Goal: Task Accomplishment & Management: Manage account settings

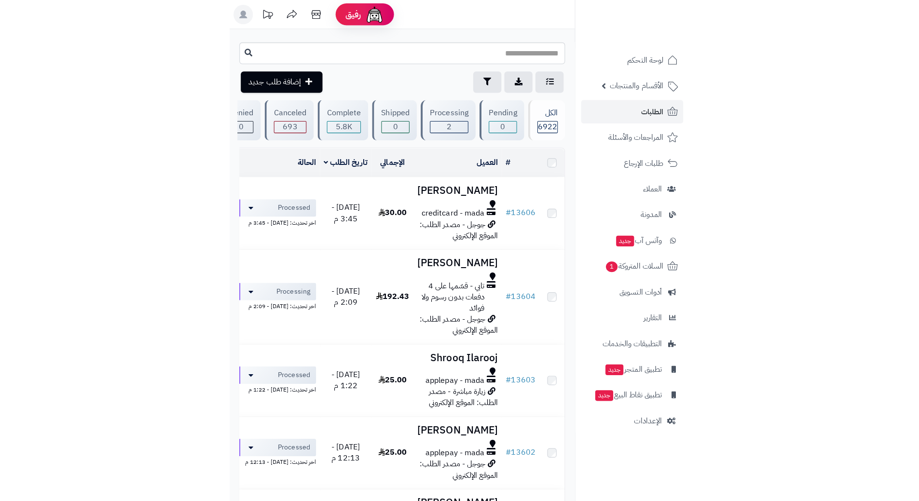
scroll to position [97, 0]
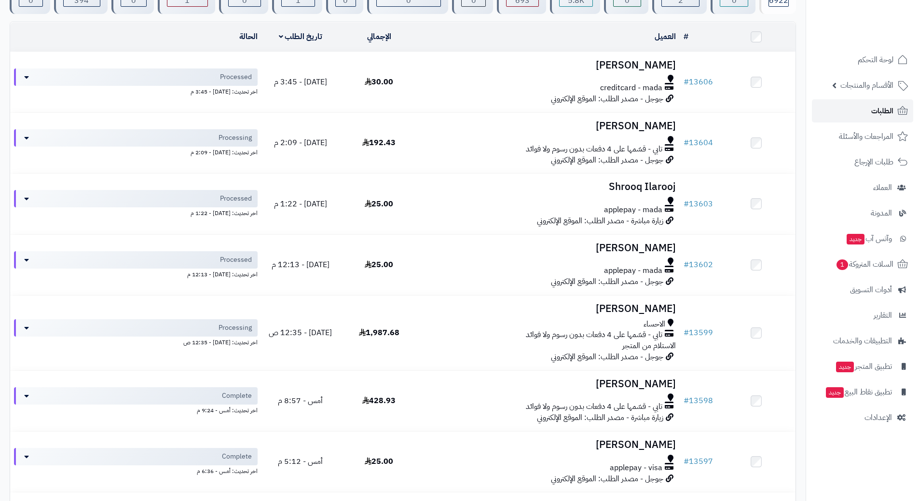
click at [455, 112] on link "الطلبات" at bounding box center [862, 110] width 101 height 23
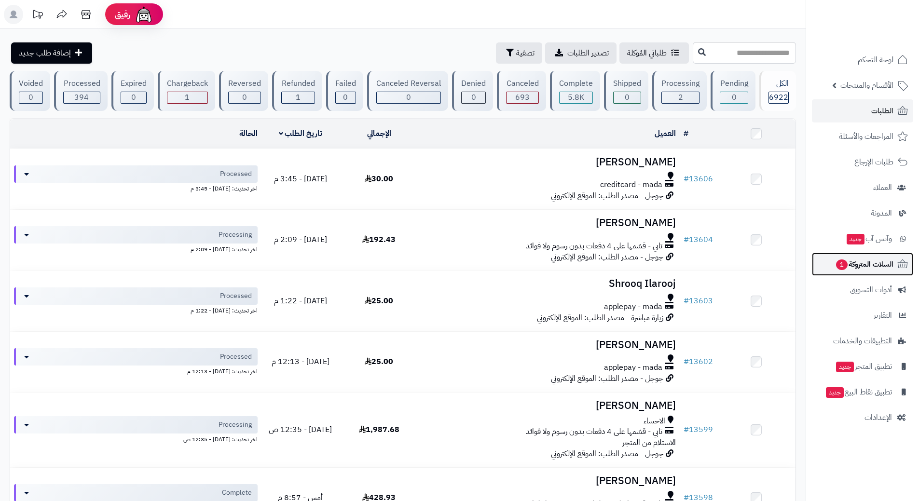
click at [835, 261] on span "السلات المتروكة 1" at bounding box center [864, 265] width 58 height 14
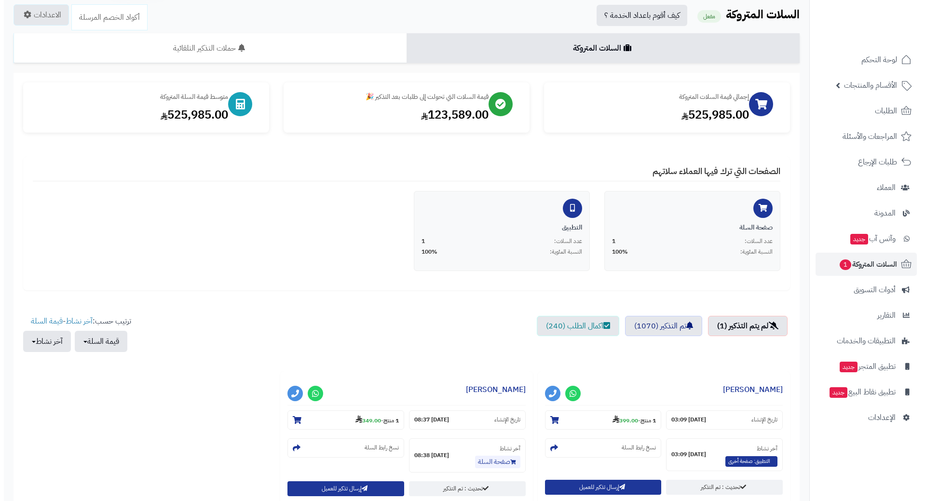
scroll to position [146, 0]
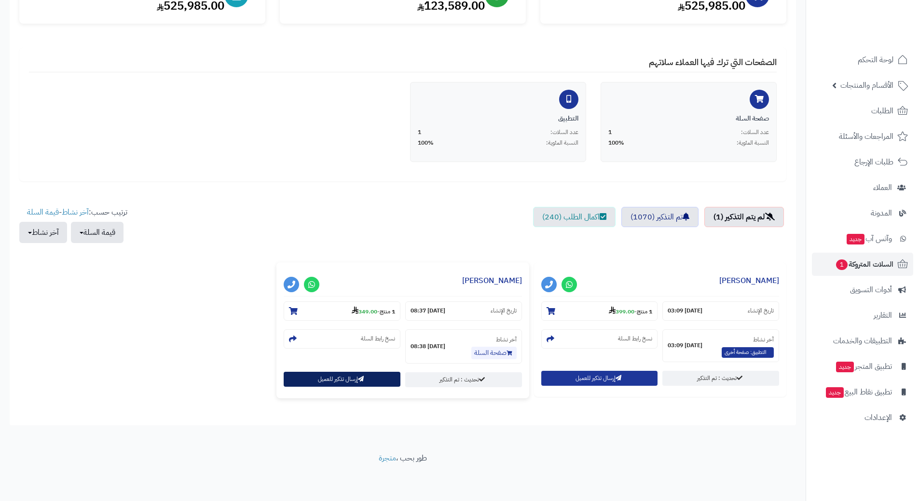
click at [330, 376] on button "إرسال تذكير للعميل" at bounding box center [342, 379] width 117 height 15
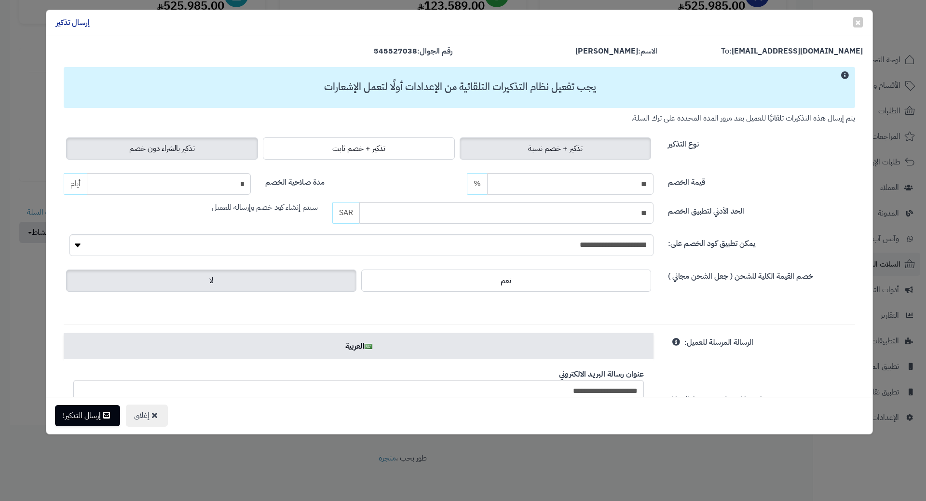
click at [181, 151] on span "تذكير بالشراء دون خصم" at bounding box center [162, 149] width 66 height 12
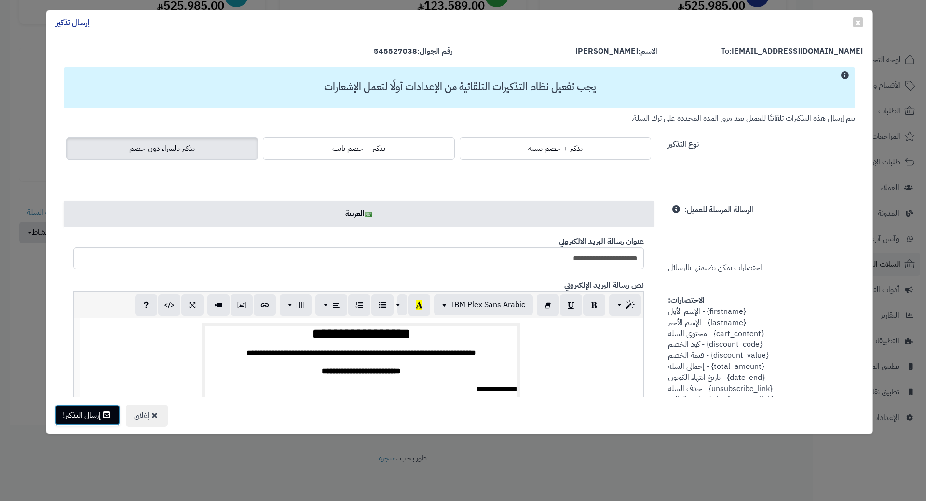
click at [80, 418] on button "إرسال التذكير!" at bounding box center [87, 415] width 65 height 21
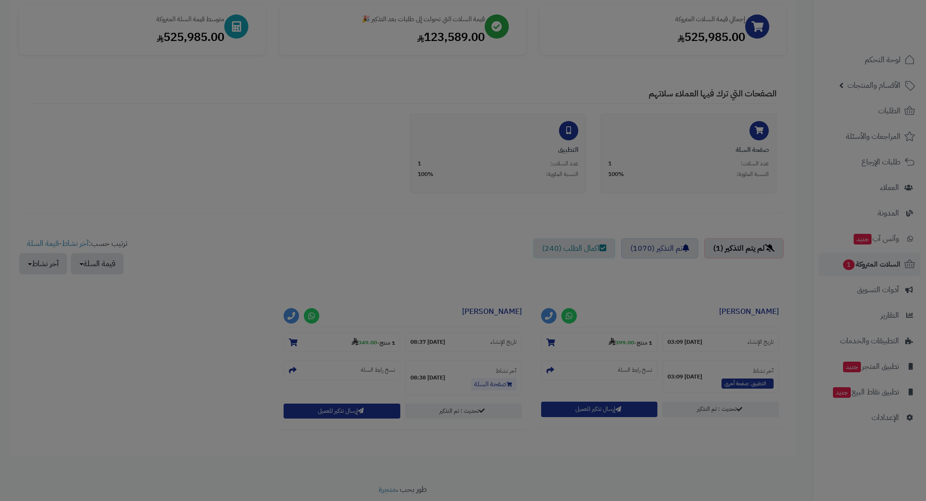
scroll to position [178, 0]
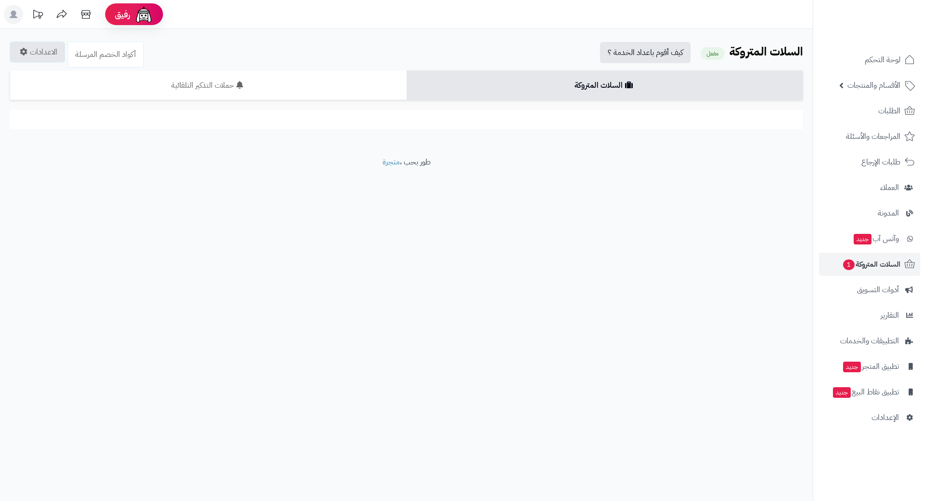
scroll to position [145, 0]
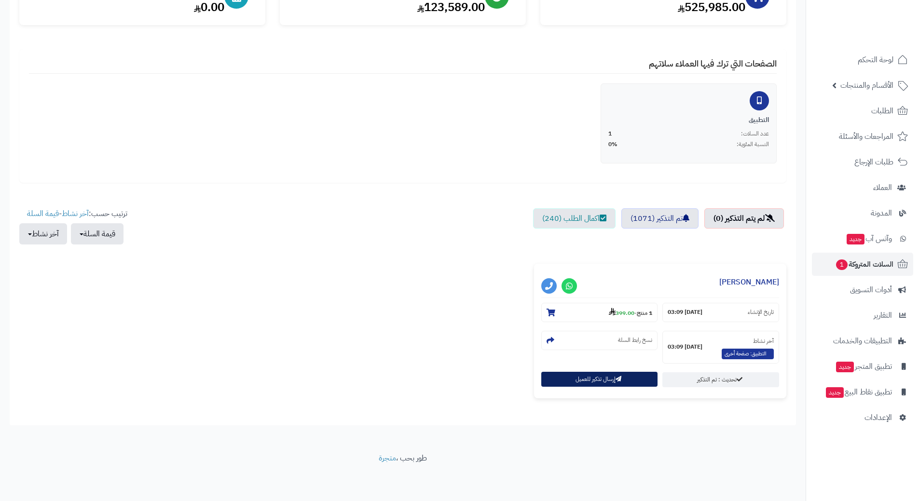
click at [558, 378] on button "إرسال تذكير للعميل" at bounding box center [599, 379] width 117 height 15
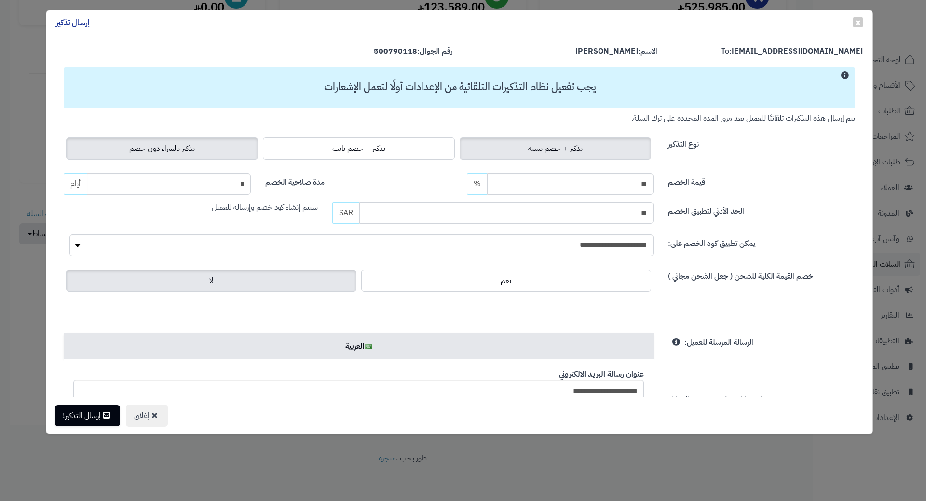
click at [195, 147] on span "تذكير بالشراء دون خصم" at bounding box center [162, 149] width 66 height 12
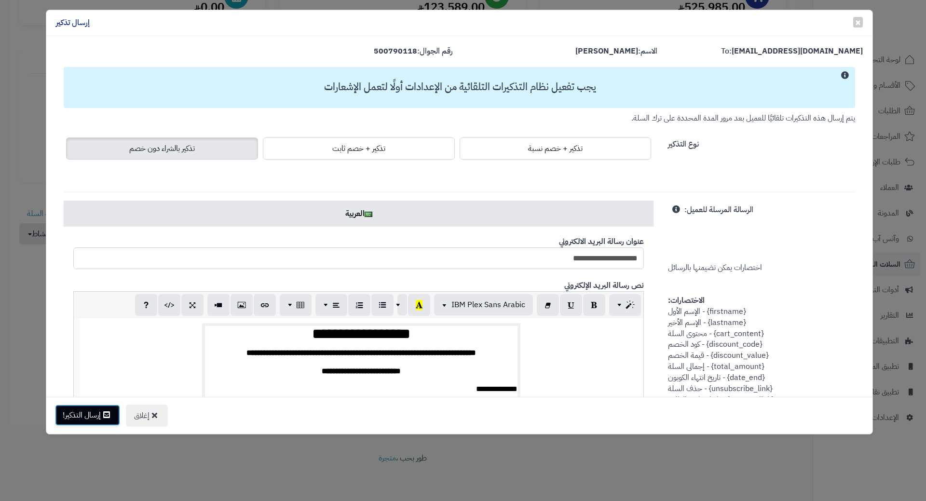
click at [104, 416] on button "إرسال التذكير!" at bounding box center [87, 415] width 65 height 21
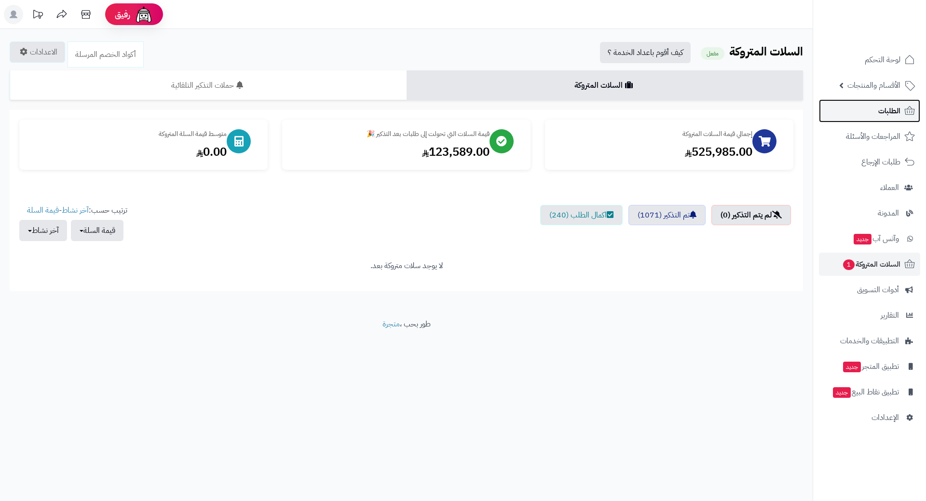
click at [875, 116] on link "الطلبات" at bounding box center [869, 110] width 101 height 23
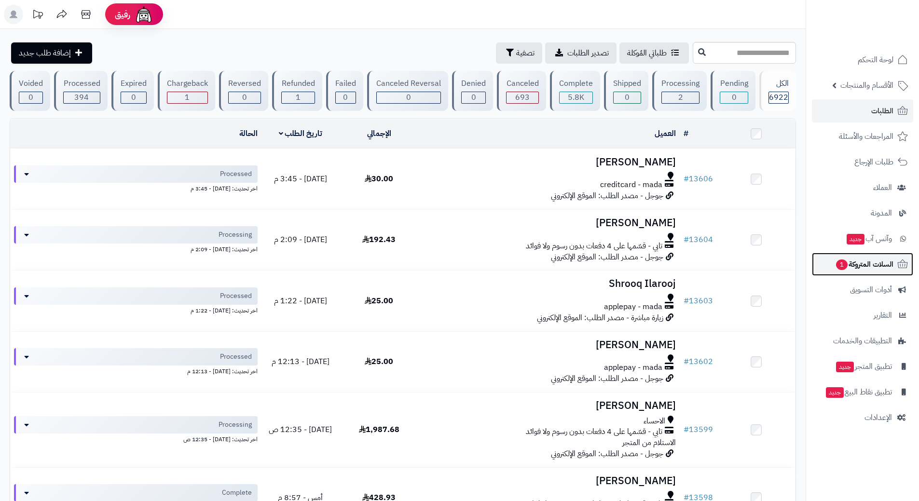
click at [853, 263] on span "السلات المتروكة 1" at bounding box center [864, 265] width 58 height 14
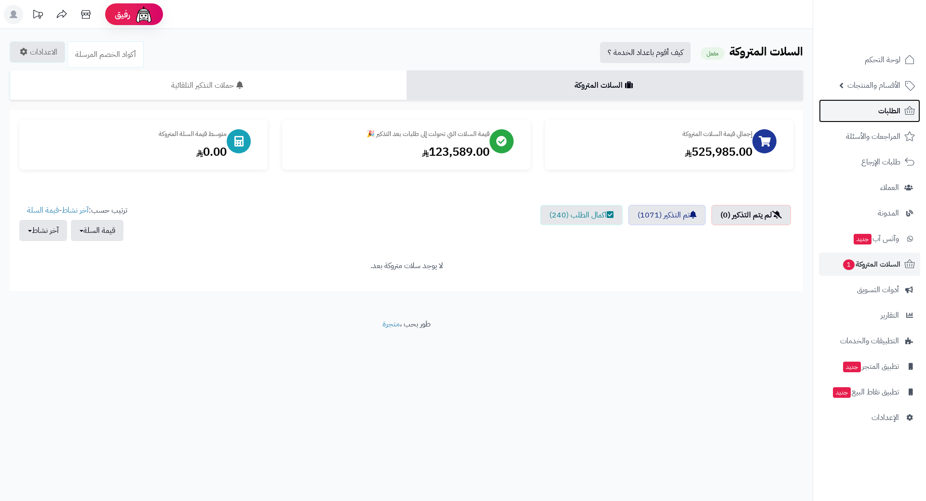
click at [864, 114] on link "الطلبات" at bounding box center [869, 110] width 101 height 23
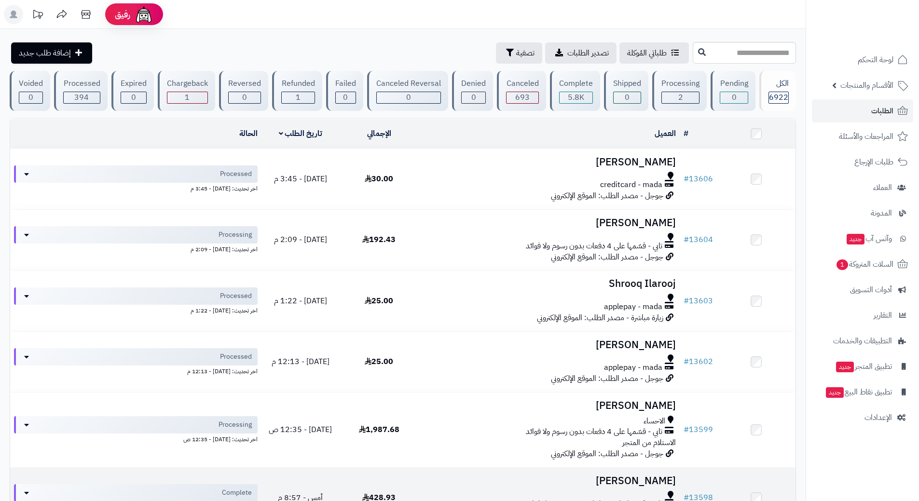
scroll to position [48, 0]
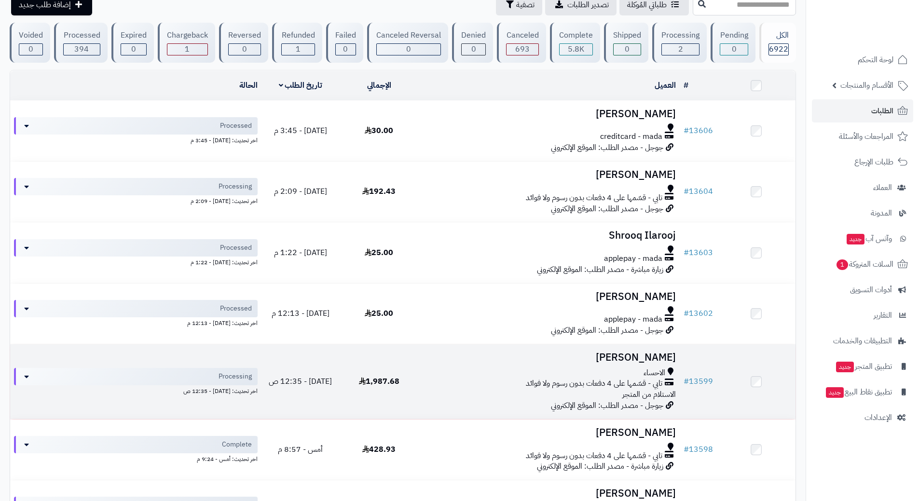
click at [424, 378] on div "تابي - قسّمها على 4 دفعات بدون رسوم ولا فوائد" at bounding box center [549, 383] width 254 height 11
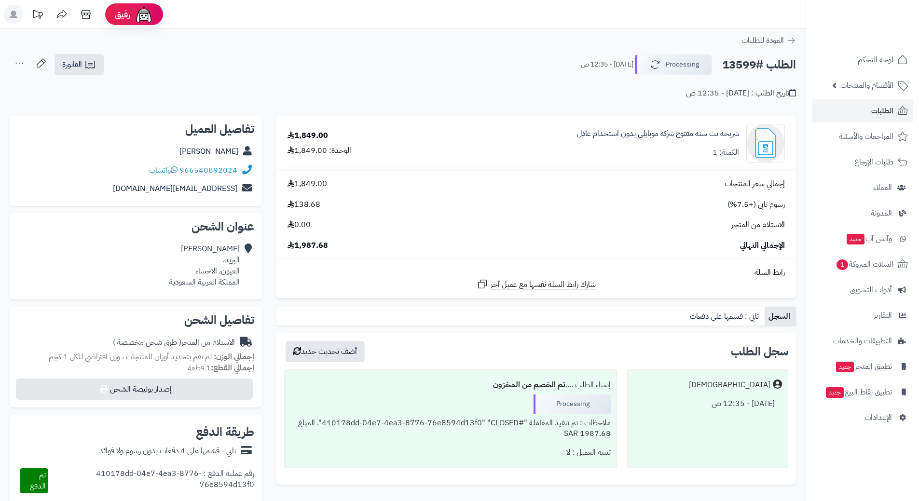
click at [745, 64] on h2 "الطلب #13599" at bounding box center [759, 65] width 74 height 20
copy div "الطلب #13599 Processing"
click at [362, 72] on div "الطلب #13599 Processing [DATE] - 12:35 ص الفاتورة طباعة الفاتورة إرسال الفاتورة…" at bounding box center [403, 65] width 786 height 23
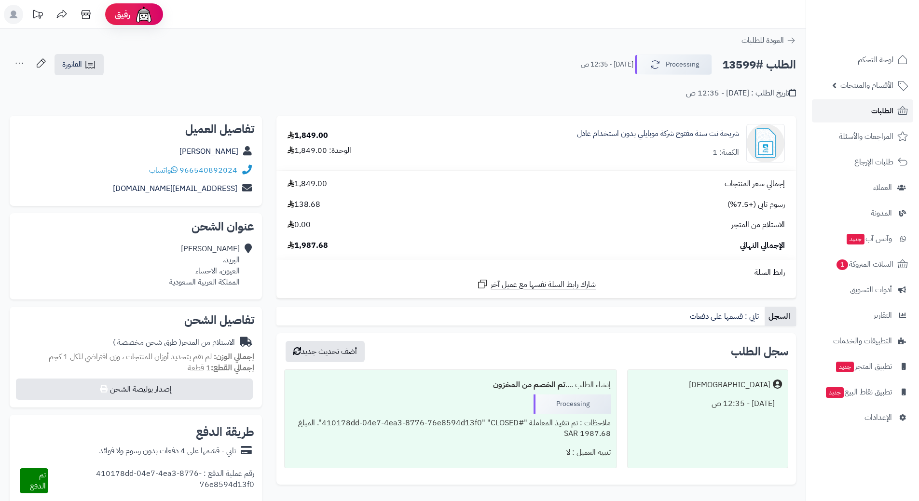
click at [859, 106] on link "الطلبات" at bounding box center [862, 110] width 101 height 23
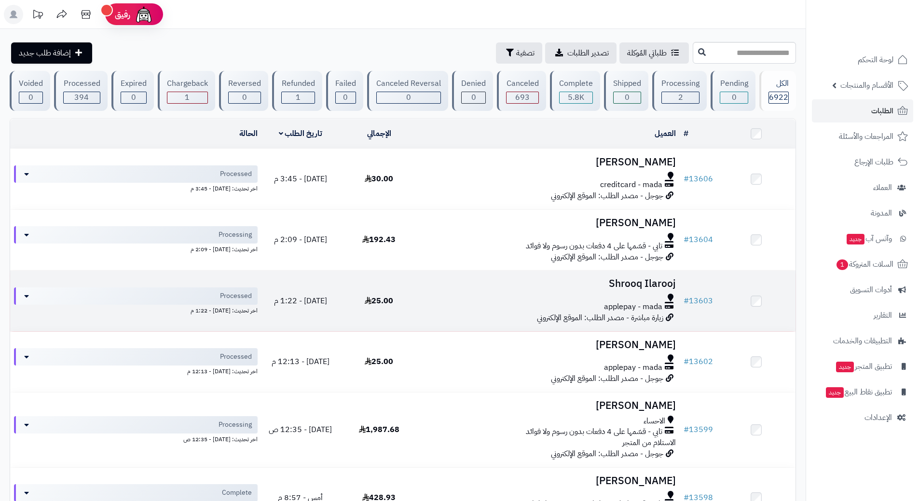
click at [448, 284] on h3 "Shrooq Ilarooj" at bounding box center [549, 283] width 254 height 11
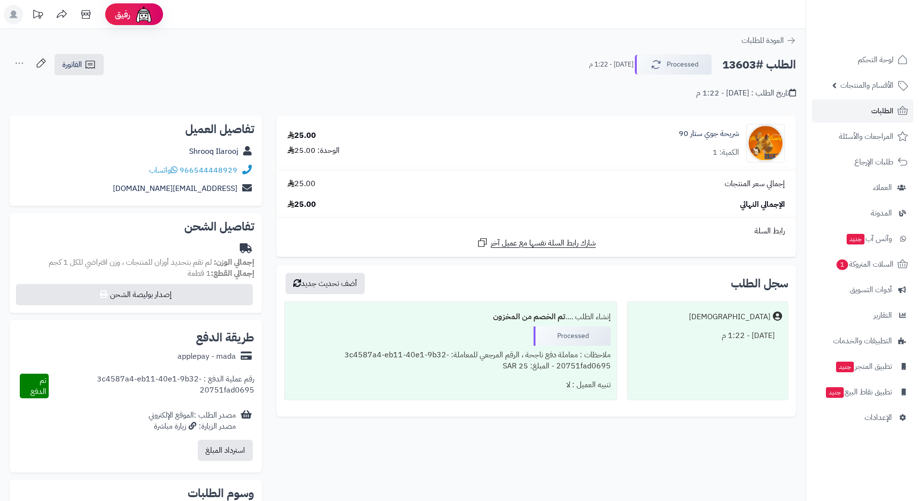
click at [761, 67] on h2 "الطلب #13603" at bounding box center [759, 65] width 74 height 20
copy div "الطلب #13603 Processed"
click at [180, 168] on div "966544448929 واتساب" at bounding box center [193, 170] width 88 height 11
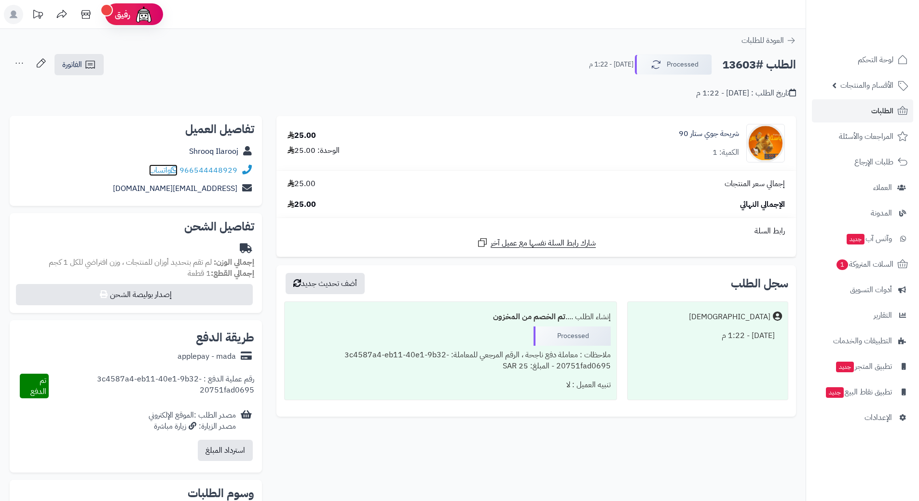
click at [177, 168] on icon at bounding box center [174, 170] width 7 height 8
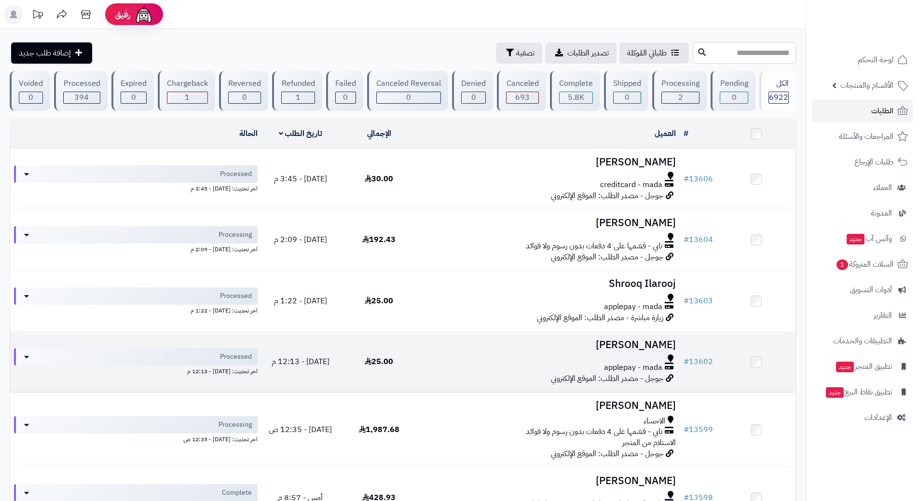
drag, startPoint x: 436, startPoint y: 308, endPoint x: 460, endPoint y: 355, distance: 52.0
click at [460, 355] on div at bounding box center [549, 359] width 254 height 8
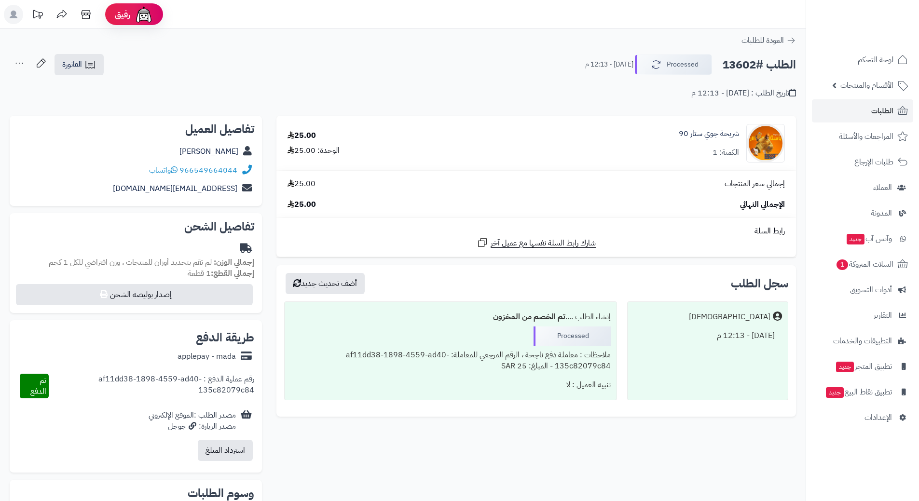
click at [748, 64] on h2 "الطلب #13602" at bounding box center [759, 65] width 74 height 20
copy div "الطلب #13602 Processed"
click at [177, 168] on icon at bounding box center [174, 170] width 7 height 8
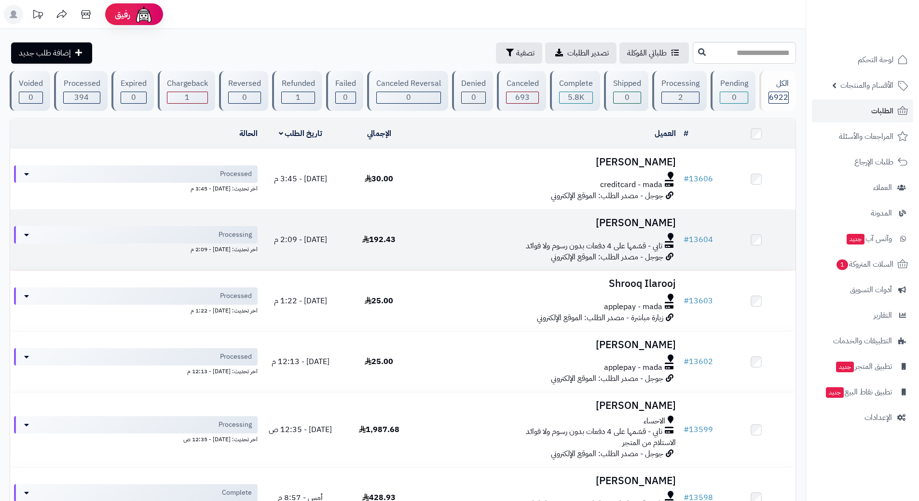
click at [481, 242] on div "تابي - قسّمها على 4 دفعات بدون رسوم ولا فوائد" at bounding box center [549, 246] width 254 height 11
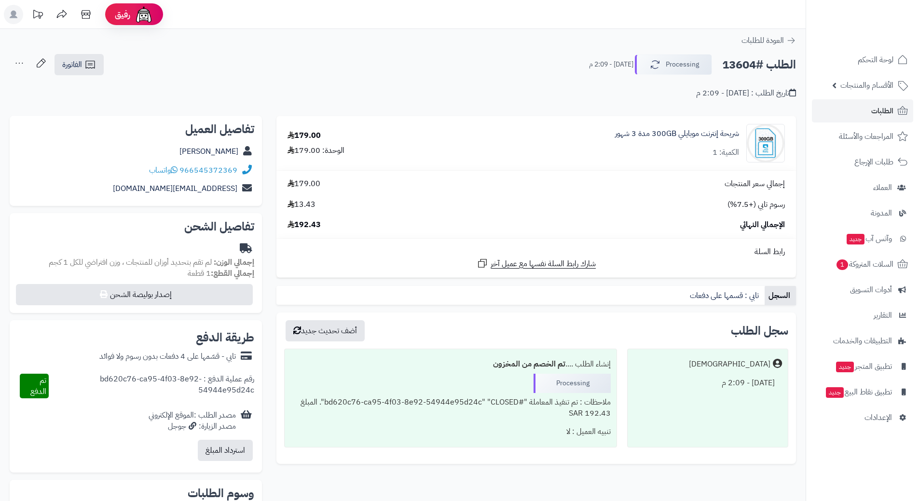
click at [762, 64] on h2 "الطلب #13604" at bounding box center [759, 65] width 74 height 20
copy div "الطلب #13604 Processing"
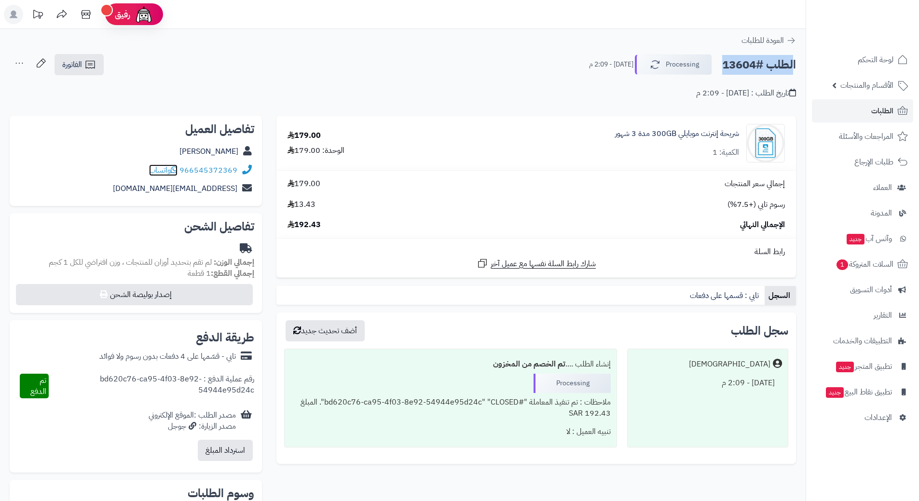
click at [175, 167] on icon at bounding box center [174, 170] width 7 height 8
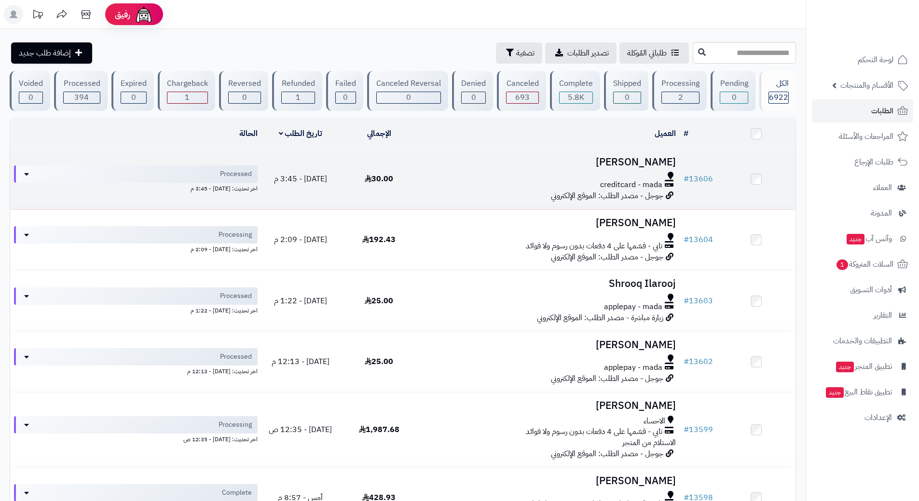
click at [440, 172] on div at bounding box center [549, 176] width 254 height 8
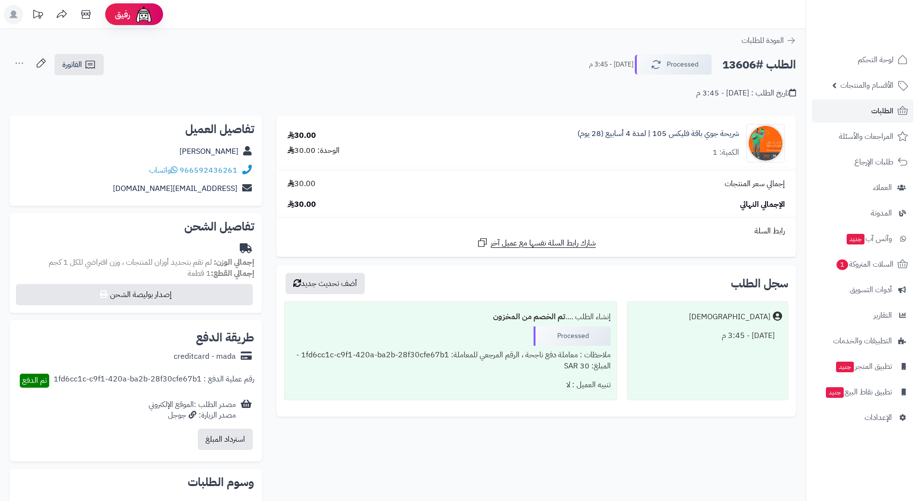
click at [755, 62] on h2 "الطلب #13606" at bounding box center [759, 65] width 74 height 20
copy div "الطلب #13606 Processed"
click at [176, 171] on icon at bounding box center [174, 170] width 7 height 8
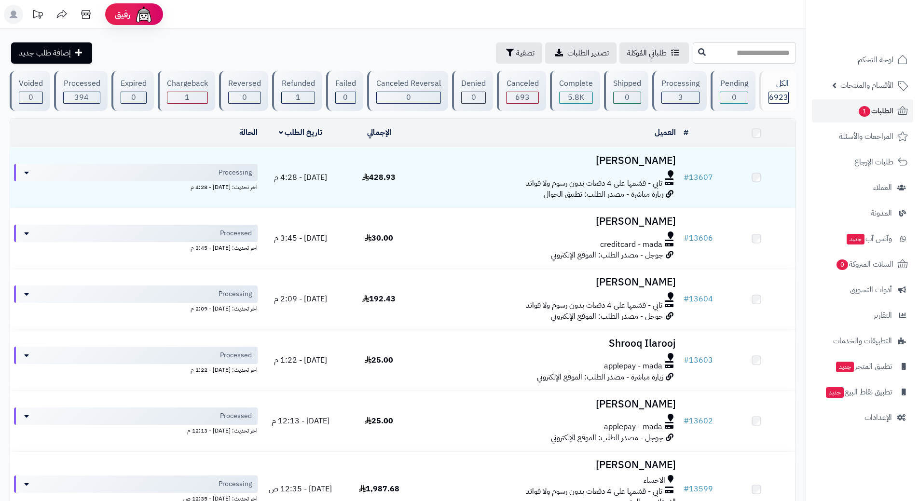
click at [848, 108] on link "الطلبات 1" at bounding box center [862, 110] width 101 height 23
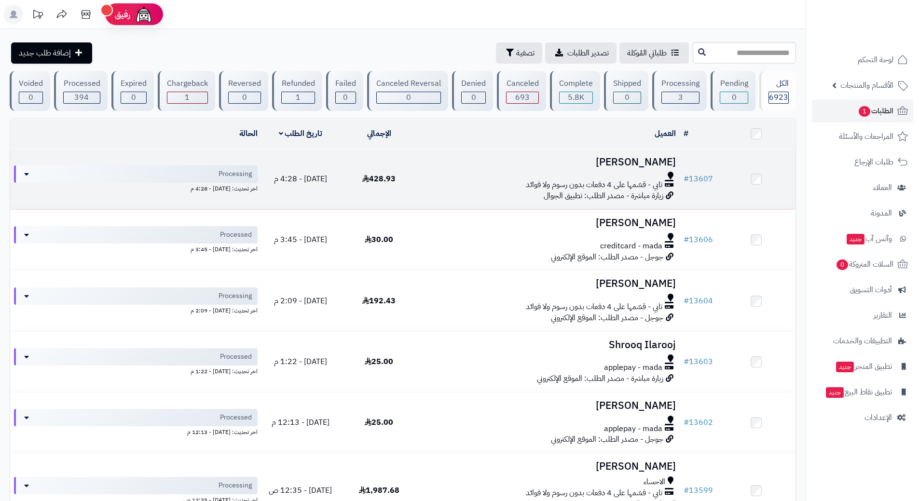
click at [447, 165] on h3 "طاهر اليوسف" at bounding box center [549, 162] width 254 height 11
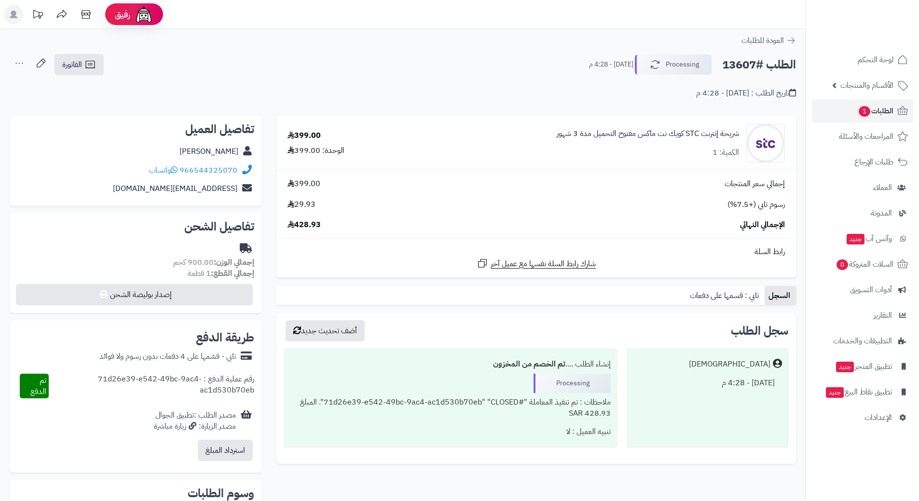
click at [753, 66] on h2 "الطلب #13607" at bounding box center [759, 65] width 74 height 20
copy div "الطلب #13607 Processing"
click at [176, 170] on icon at bounding box center [174, 170] width 7 height 8
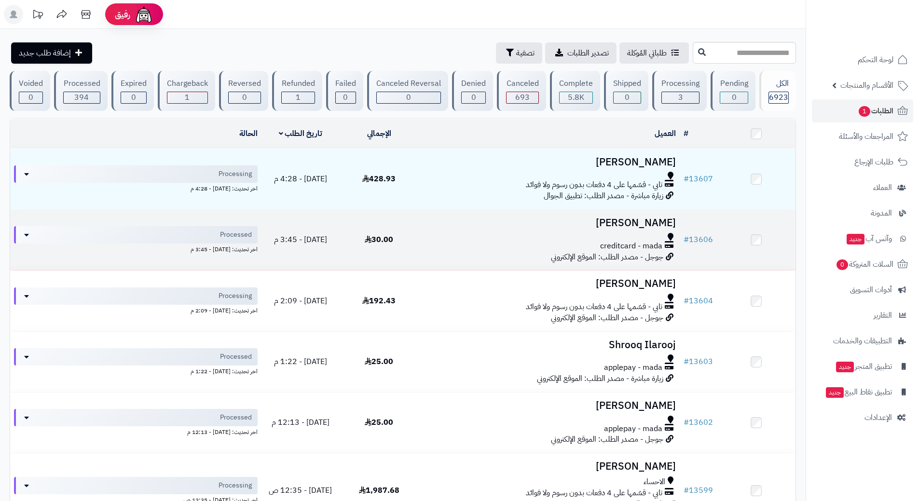
click at [442, 230] on td "[PERSON_NAME] creditcard - mada جوجل - مصدر الطلب: الموقع الإلكتروني" at bounding box center [549, 240] width 262 height 60
click at [442, 227] on h3 "[PERSON_NAME]" at bounding box center [549, 223] width 254 height 11
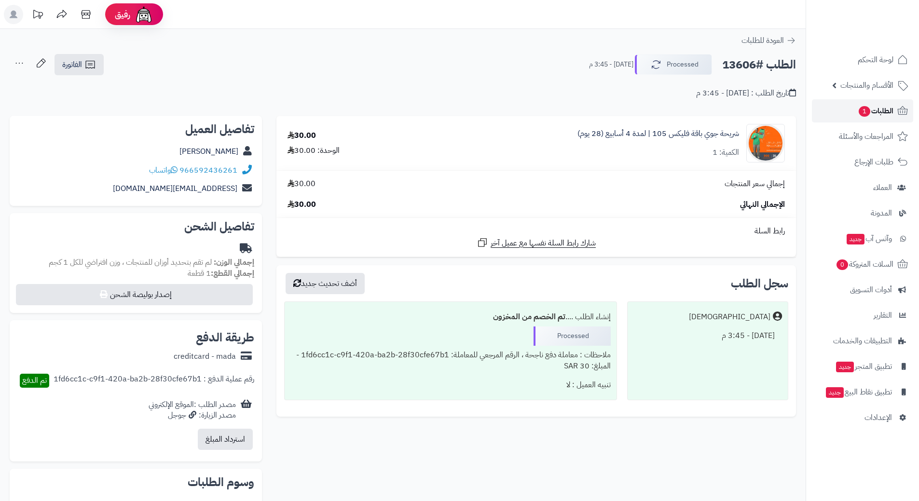
click at [848, 107] on link "الطلبات 1" at bounding box center [862, 110] width 101 height 23
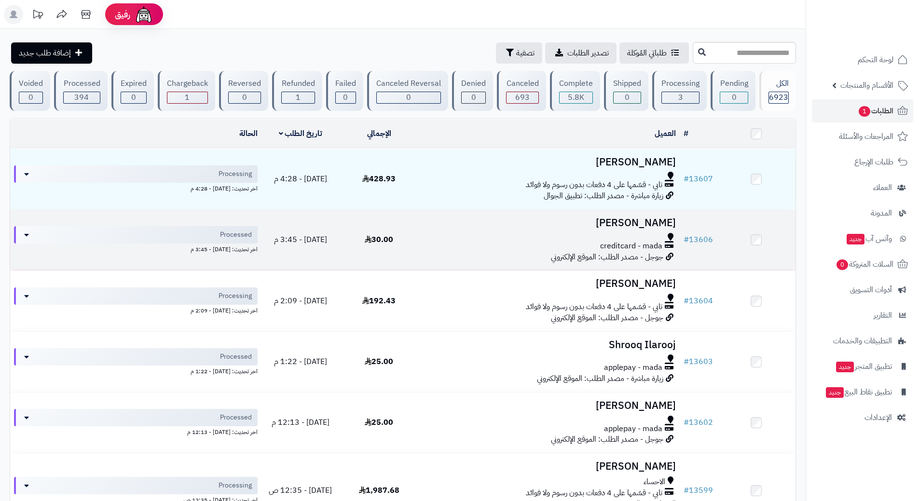
click at [496, 229] on td "جسام محمد creditcard - mada جوجل - مصدر الطلب: الموقع الإلكتروني" at bounding box center [549, 240] width 262 height 60
click at [497, 228] on td "جسام محمد creditcard - mada جوجل - مصدر الطلب: الموقع الإلكتروني" at bounding box center [549, 240] width 262 height 60
click at [486, 234] on div at bounding box center [549, 237] width 254 height 8
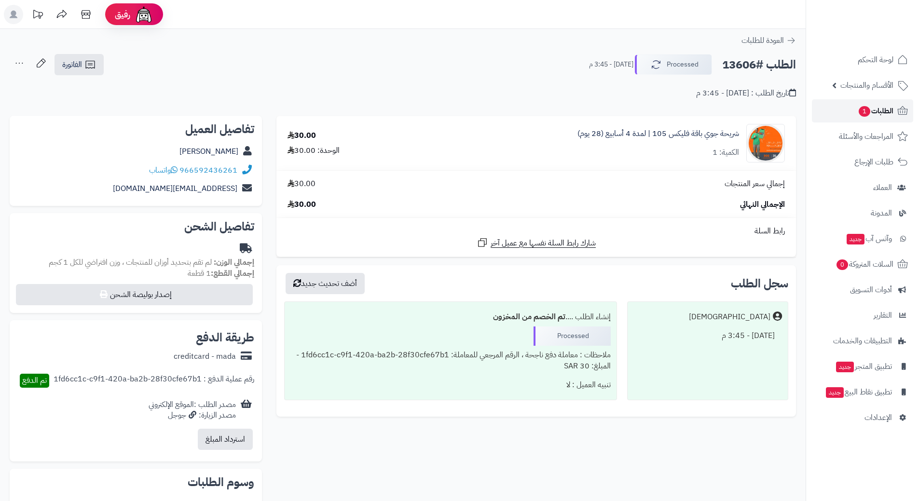
click at [876, 110] on span "الطلبات 1" at bounding box center [876, 111] width 36 height 14
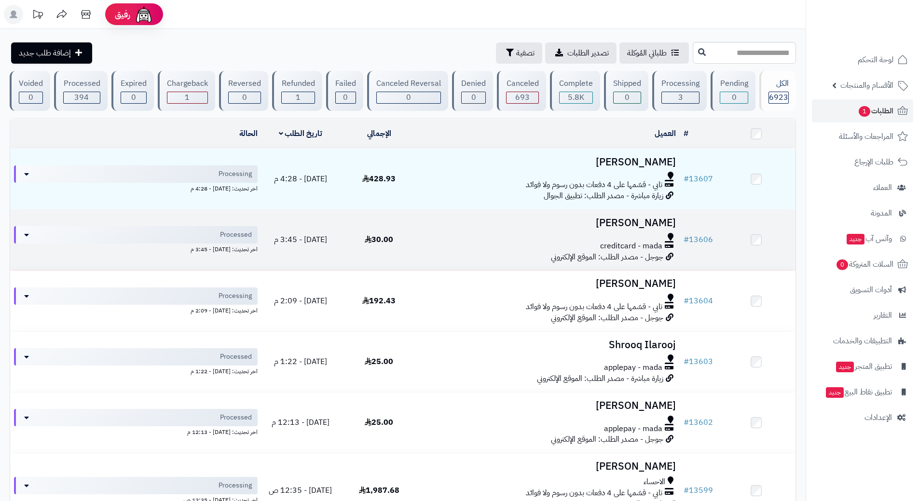
click at [470, 225] on h3 "جسام محمد" at bounding box center [549, 223] width 254 height 11
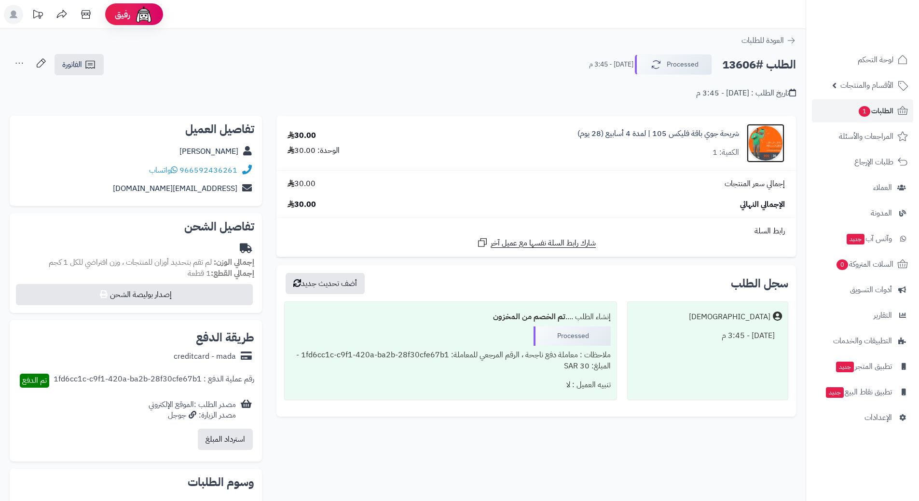
click at [757, 144] on img at bounding box center [766, 143] width 38 height 39
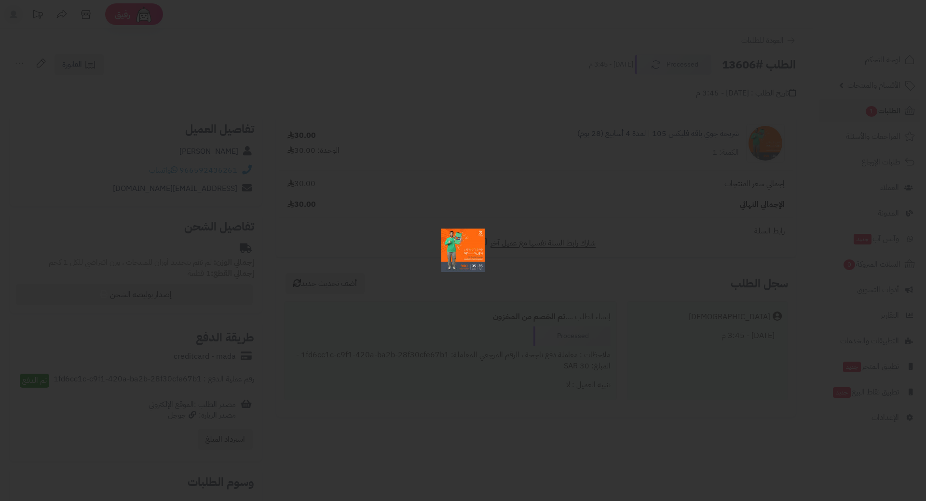
drag, startPoint x: 522, startPoint y: 248, endPoint x: 512, endPoint y: 270, distance: 24.4
click at [512, 270] on div at bounding box center [463, 250] width 926 height 501
click at [889, 90] on div at bounding box center [463, 250] width 926 height 501
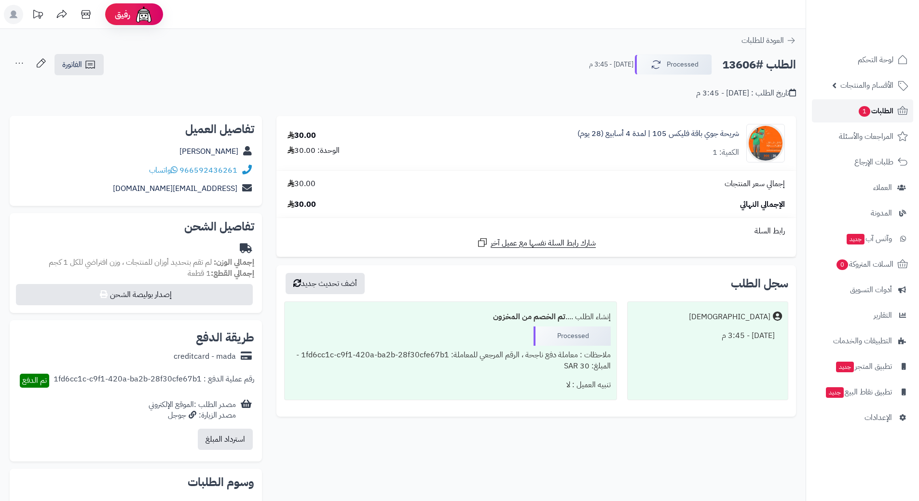
click at [874, 113] on span "الطلبات 1" at bounding box center [876, 111] width 36 height 14
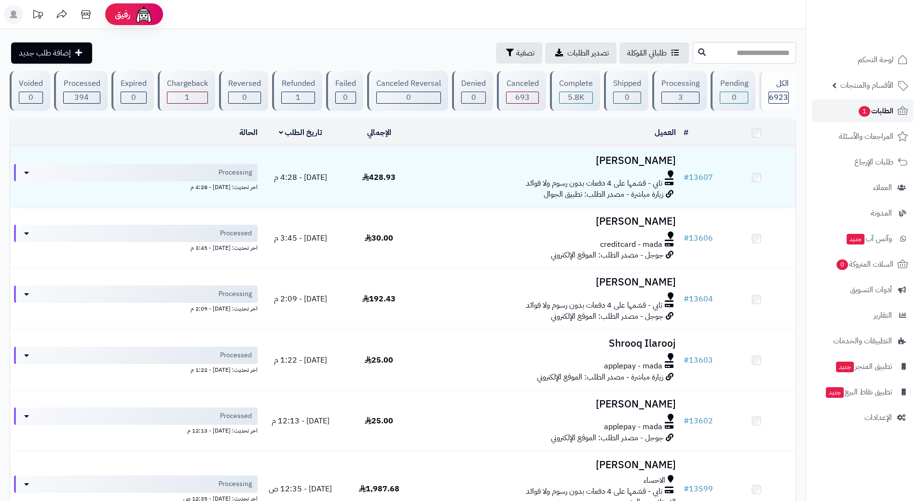
drag, startPoint x: 0, startPoint y: 0, endPoint x: 874, endPoint y: 113, distance: 881.1
click at [874, 113] on span "الطلبات 1" at bounding box center [876, 111] width 36 height 14
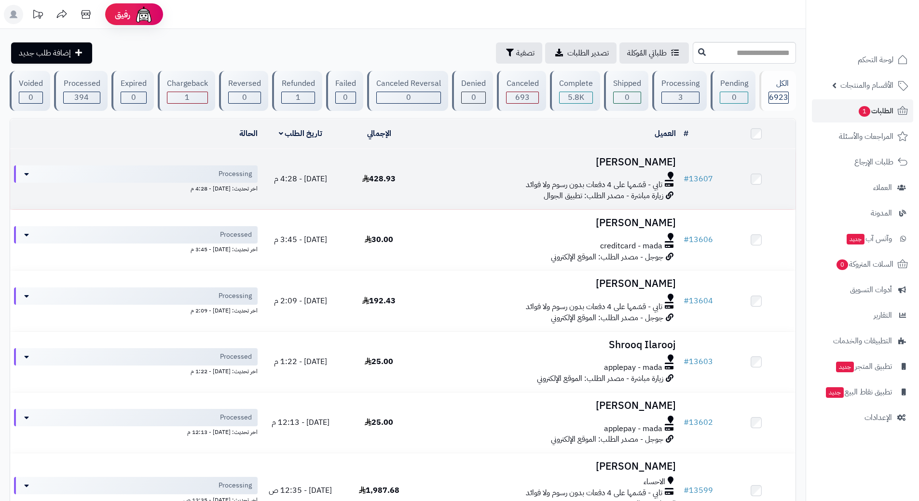
click at [437, 176] on div at bounding box center [549, 176] width 254 height 8
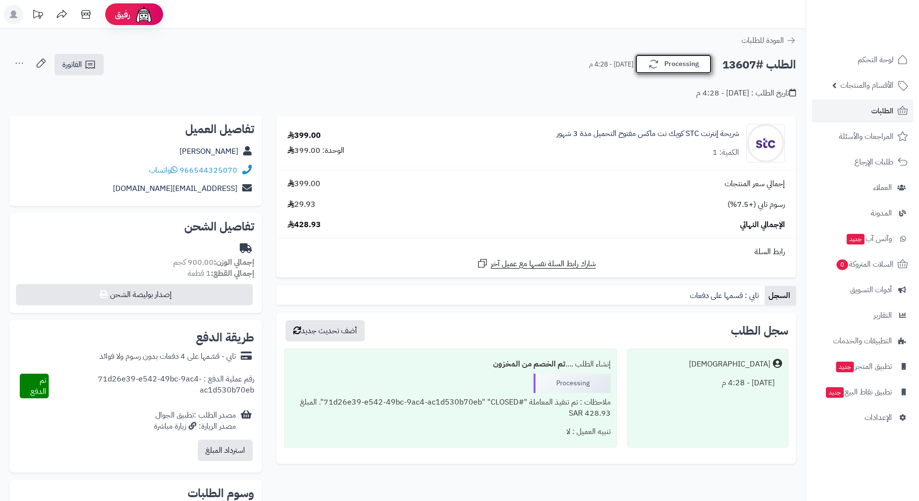
click at [688, 65] on button "Processing" at bounding box center [673, 64] width 77 height 20
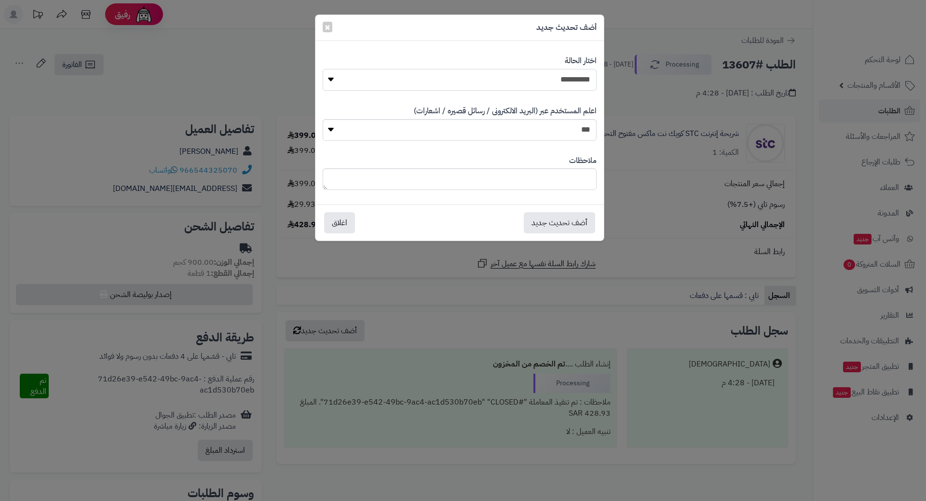
click at [551, 81] on select "**********" at bounding box center [460, 80] width 274 height 22
select select "*"
click at [323, 69] on select "**********" at bounding box center [460, 80] width 274 height 22
click at [572, 219] on button "أضف تحديث جديد" at bounding box center [559, 222] width 71 height 21
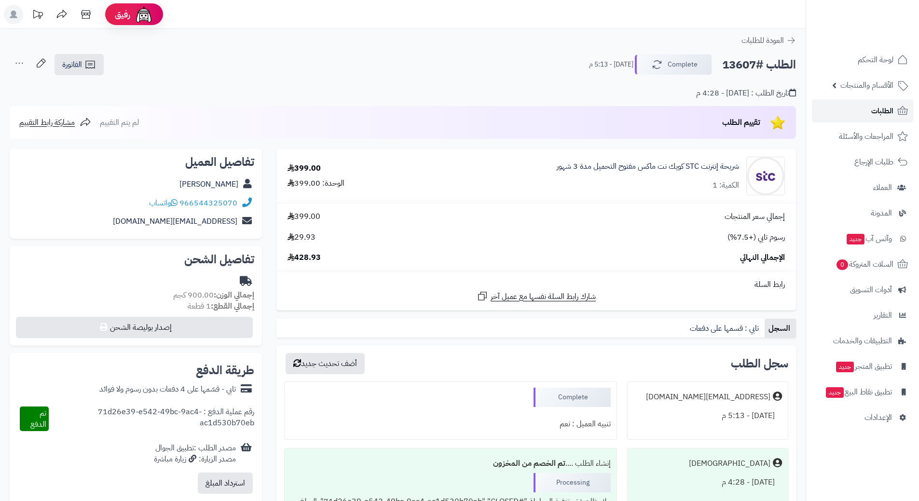
click at [861, 112] on link "الطلبات" at bounding box center [862, 110] width 101 height 23
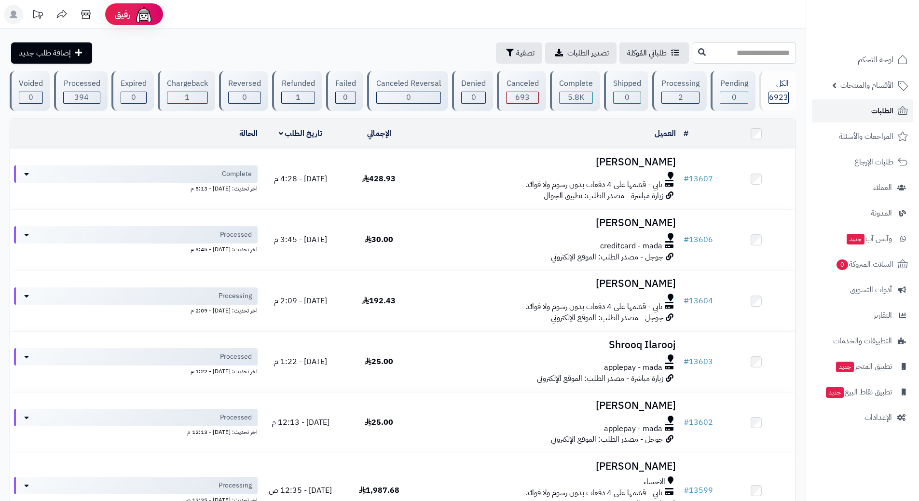
drag, startPoint x: 0, startPoint y: 0, endPoint x: 861, endPoint y: 112, distance: 868.0
click at [861, 112] on link "الطلبات" at bounding box center [862, 110] width 101 height 23
click at [772, 54] on input "text" at bounding box center [744, 53] width 103 height 22
type input "*****"
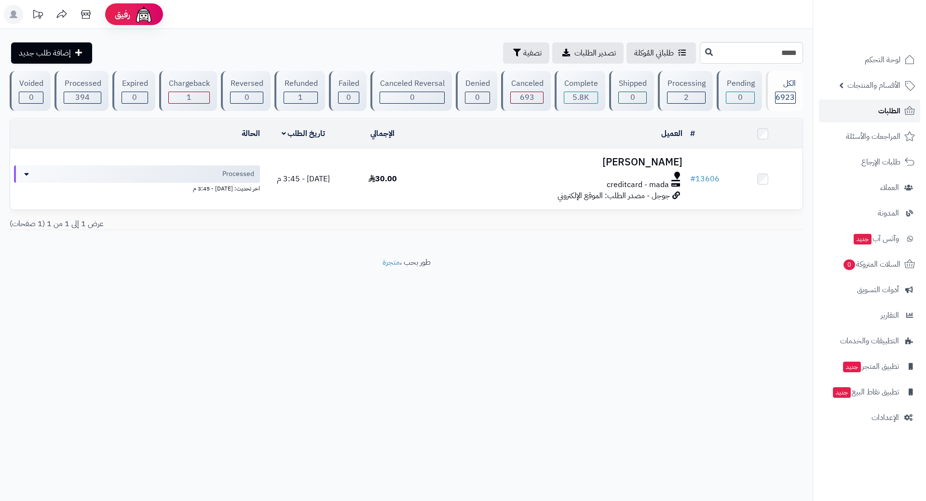
click at [872, 110] on link "الطلبات" at bounding box center [869, 110] width 101 height 23
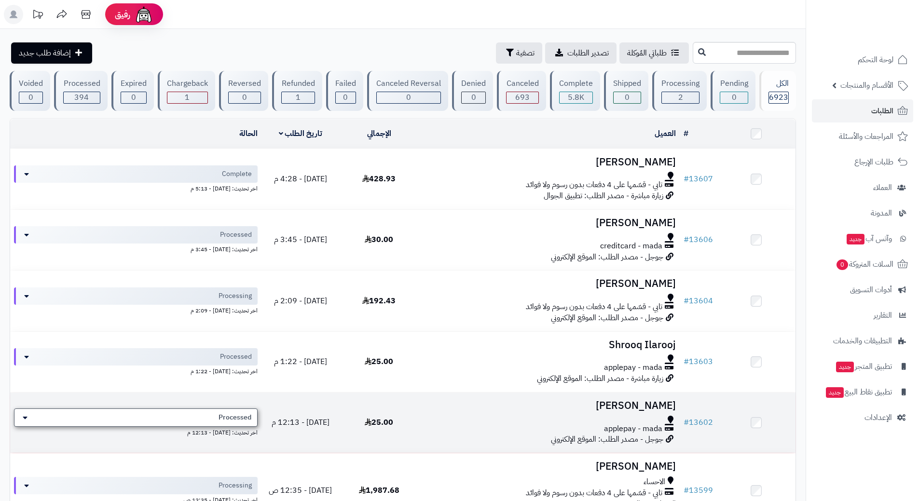
click at [211, 419] on div "Processed" at bounding box center [136, 418] width 244 height 18
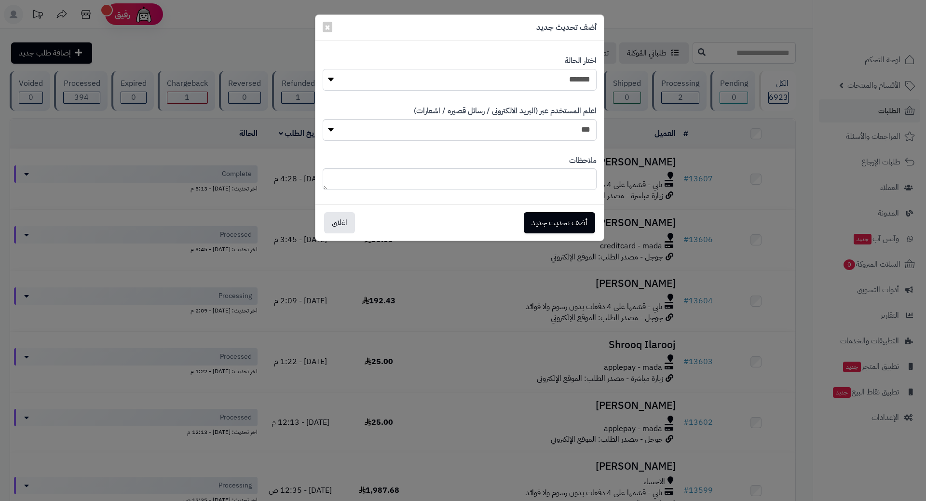
click at [572, 86] on select "**********" at bounding box center [460, 80] width 274 height 22
select select "*"
click at [323, 69] on select "**********" at bounding box center [460, 80] width 274 height 22
click at [555, 223] on button "أضف تحديث جديد" at bounding box center [559, 222] width 71 height 21
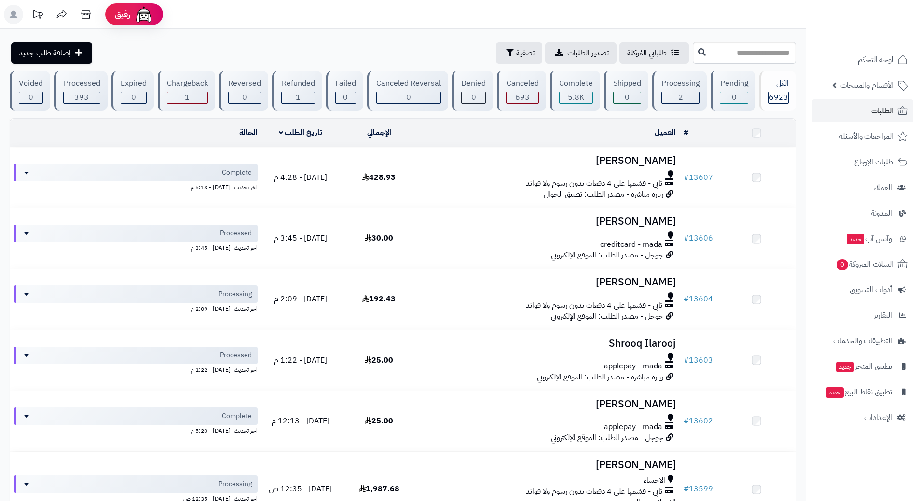
click at [704, 48] on input "text" at bounding box center [744, 53] width 103 height 22
click at [830, 110] on link "الطلبات" at bounding box center [862, 110] width 101 height 23
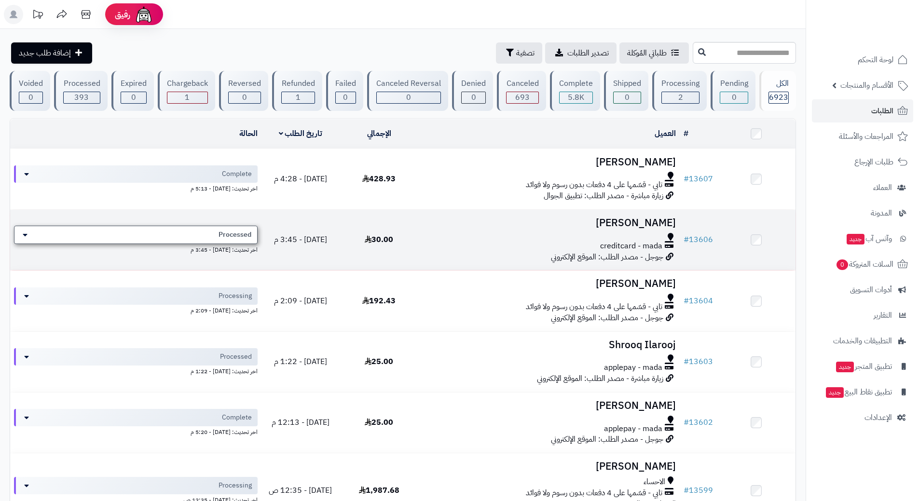
click at [217, 233] on div "Processed" at bounding box center [136, 235] width 244 height 18
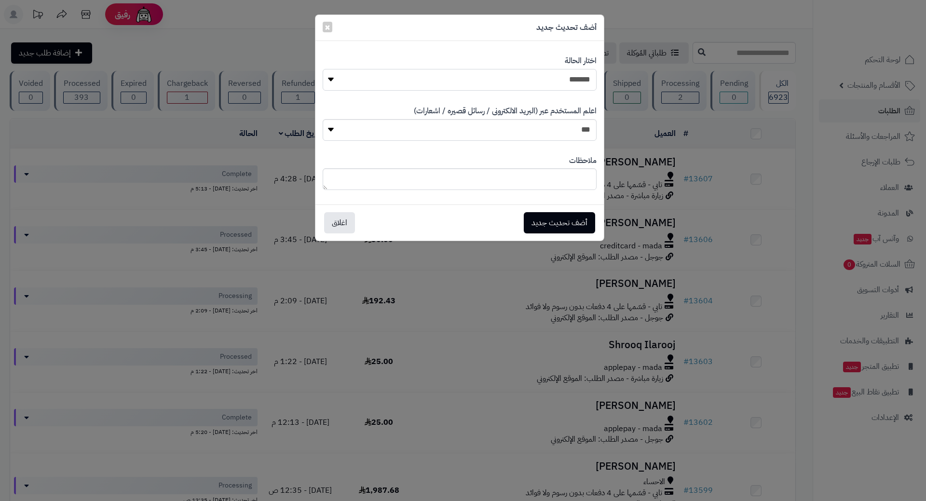
click at [549, 82] on select "**********" at bounding box center [460, 80] width 274 height 22
select select "*"
click at [323, 69] on select "**********" at bounding box center [460, 80] width 274 height 22
click at [556, 227] on button "أضف تحديث جديد" at bounding box center [559, 222] width 71 height 21
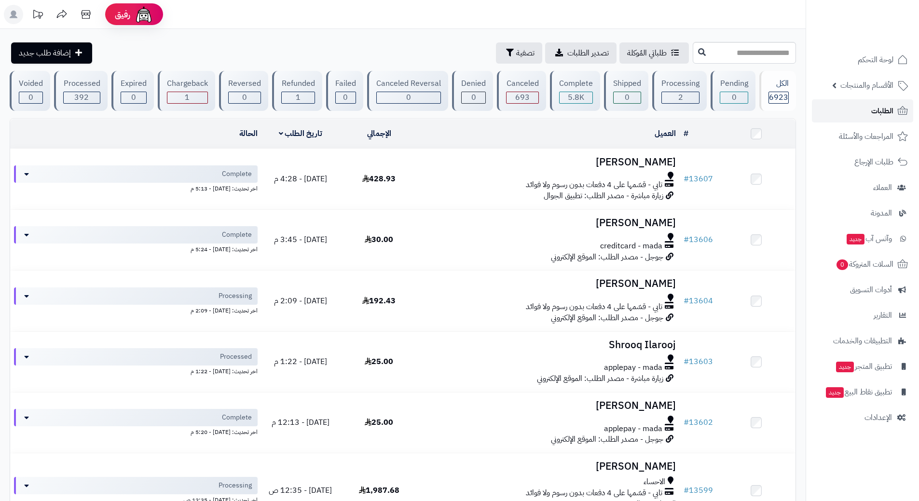
click at [851, 108] on link "الطلبات" at bounding box center [862, 110] width 101 height 23
click at [693, 59] on input "text" at bounding box center [744, 53] width 103 height 22
type input "*****"
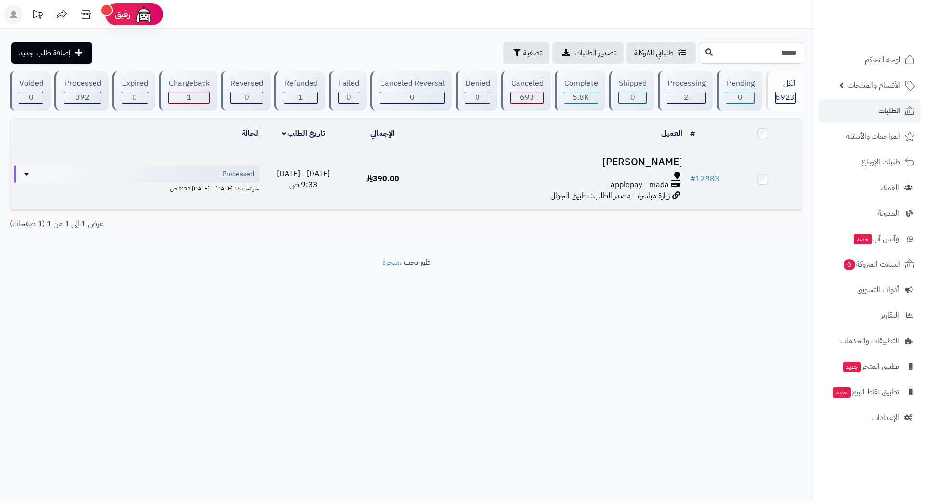
click at [450, 176] on div at bounding box center [555, 176] width 256 height 8
click at [479, 173] on div at bounding box center [555, 176] width 256 height 8
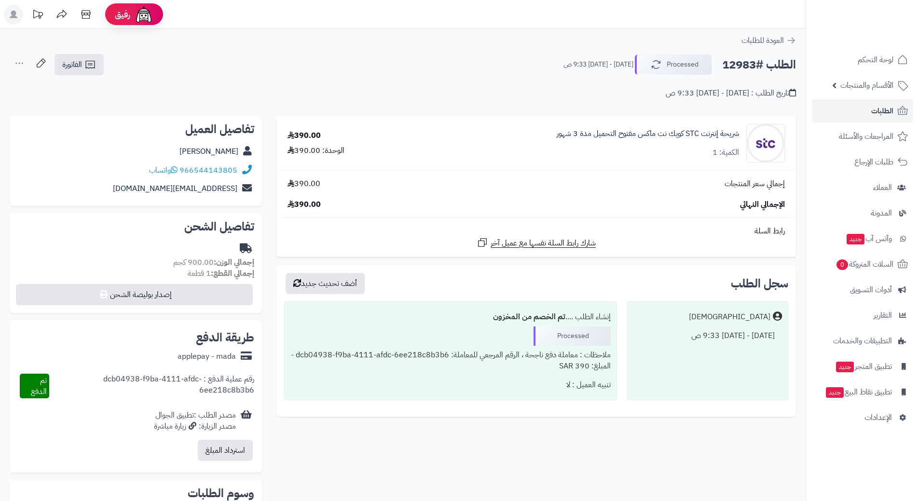
click at [748, 66] on h2 "الطلب #12983" at bounding box center [759, 65] width 74 height 20
copy div "الطلب #12983 Processed"
click at [177, 166] on icon at bounding box center [174, 170] width 7 height 8
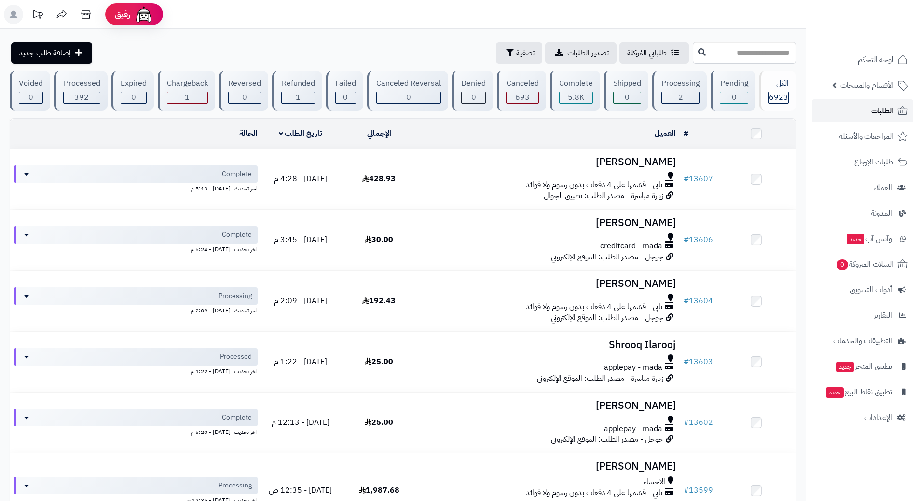
click at [829, 109] on link "الطلبات" at bounding box center [862, 110] width 101 height 23
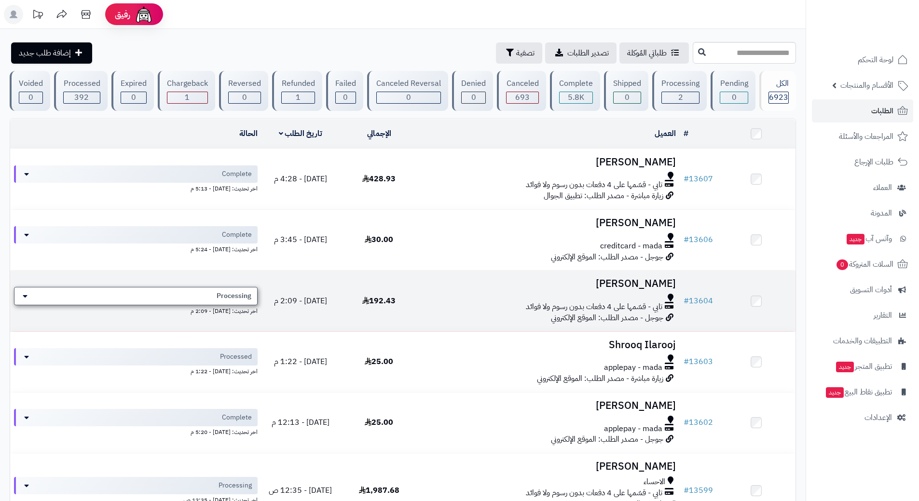
click at [201, 290] on div "Processing" at bounding box center [136, 296] width 244 height 18
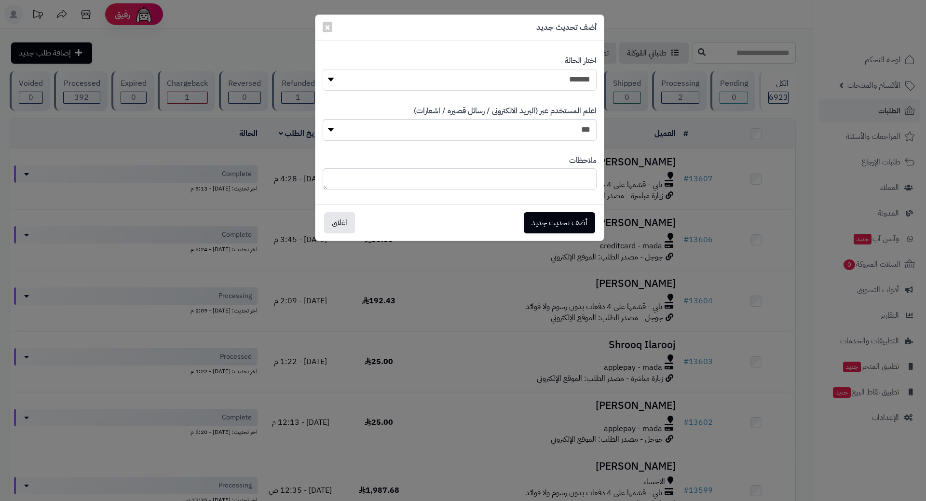
click at [449, 79] on select "**********" at bounding box center [460, 80] width 274 height 22
select select "*"
click at [323, 69] on select "**********" at bounding box center [460, 80] width 274 height 22
click at [548, 219] on button "أضف تحديث جديد" at bounding box center [559, 222] width 71 height 21
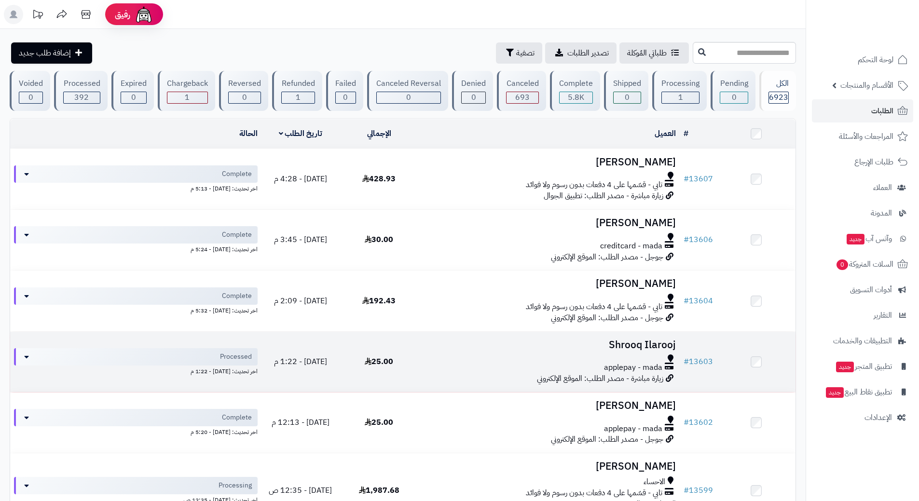
click at [437, 369] on div "applepay - mada" at bounding box center [549, 367] width 254 height 11
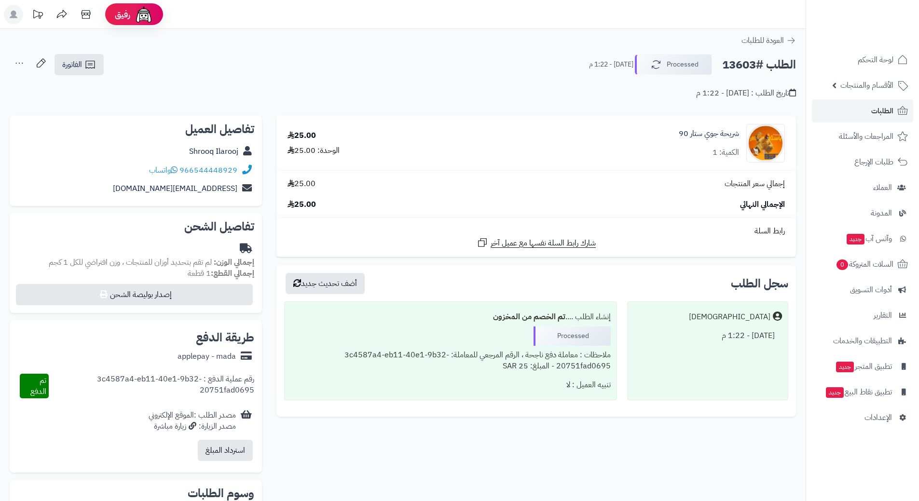
click at [181, 170] on div "966544448929 واتساب" at bounding box center [193, 170] width 88 height 11
click at [177, 170] on icon at bounding box center [174, 170] width 7 height 8
